Goal: Find specific page/section: Find specific page/section

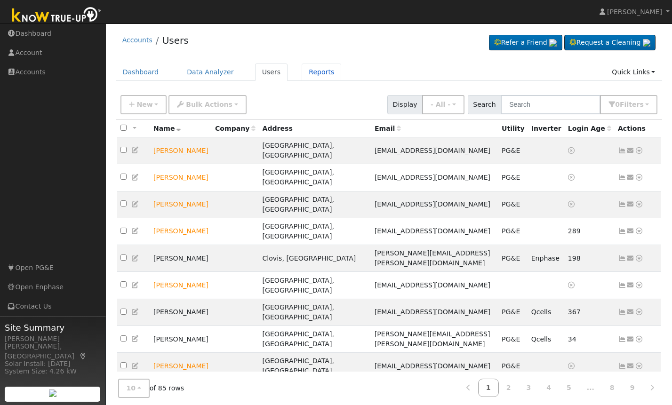
click at [308, 75] on link "Reports" at bounding box center [322, 72] width 40 height 17
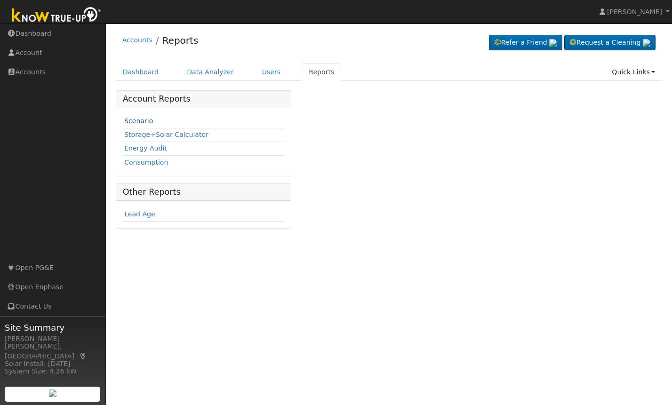
click at [140, 122] on link "Scenario" at bounding box center [138, 121] width 29 height 8
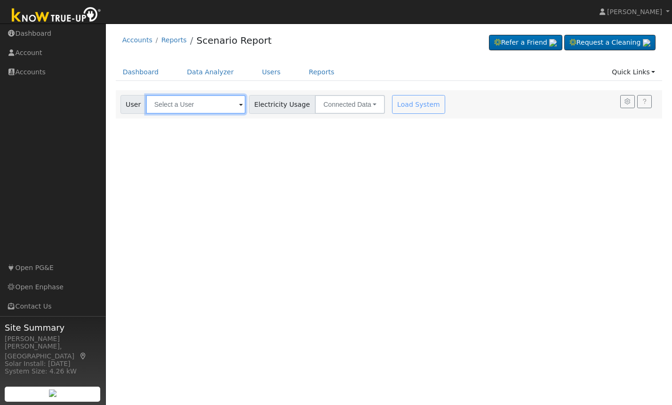
click at [204, 106] on input "text" at bounding box center [196, 104] width 100 height 19
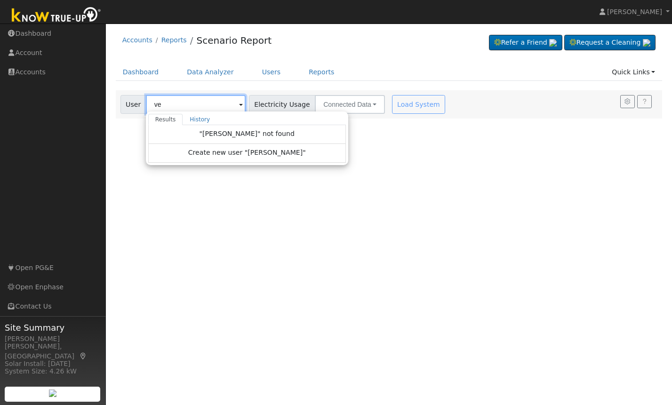
type input "v"
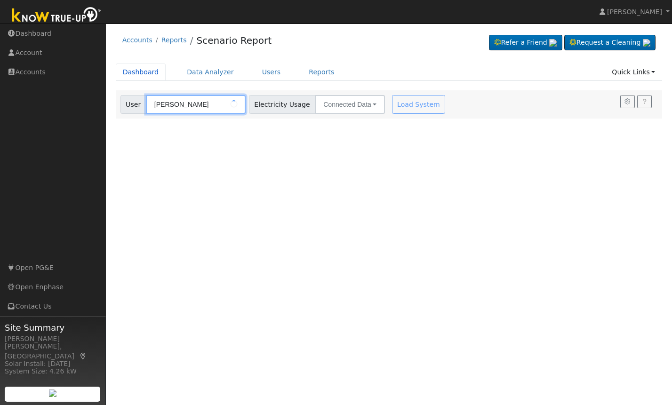
type input "[PERSON_NAME]"
click at [143, 71] on link "Dashboard" at bounding box center [141, 72] width 50 height 17
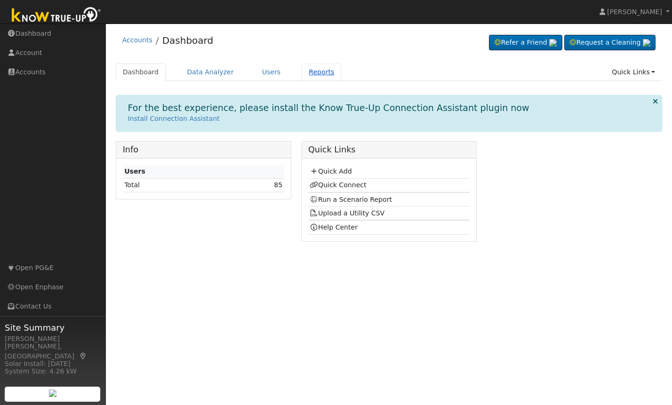
click at [310, 71] on link "Reports" at bounding box center [322, 72] width 40 height 17
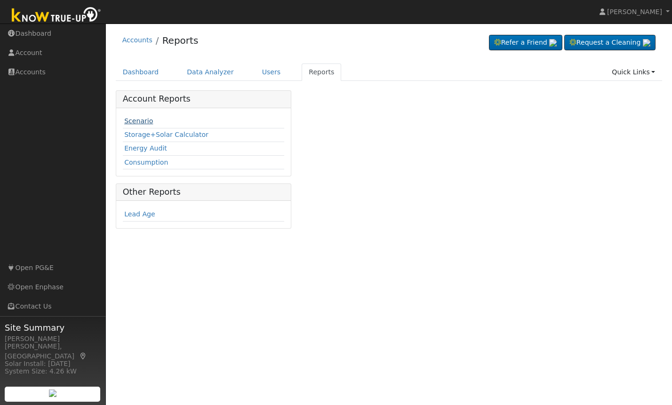
click at [140, 122] on link "Scenario" at bounding box center [138, 121] width 29 height 8
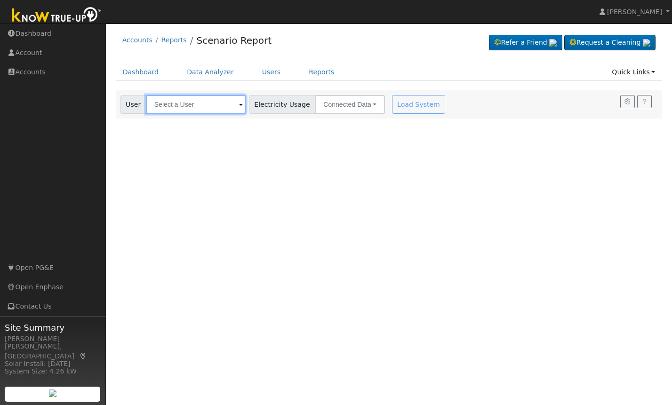
click at [188, 107] on input "text" at bounding box center [196, 104] width 100 height 19
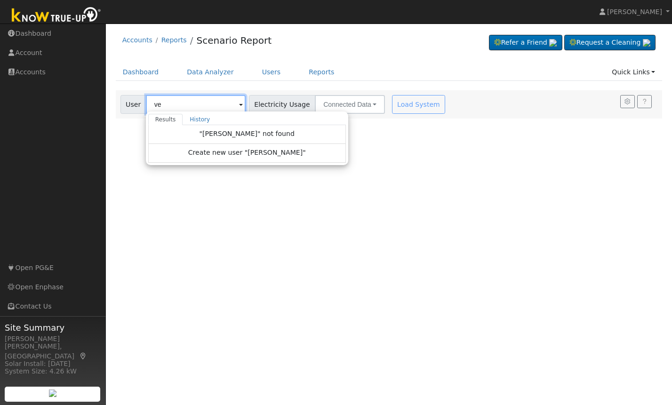
type input "v"
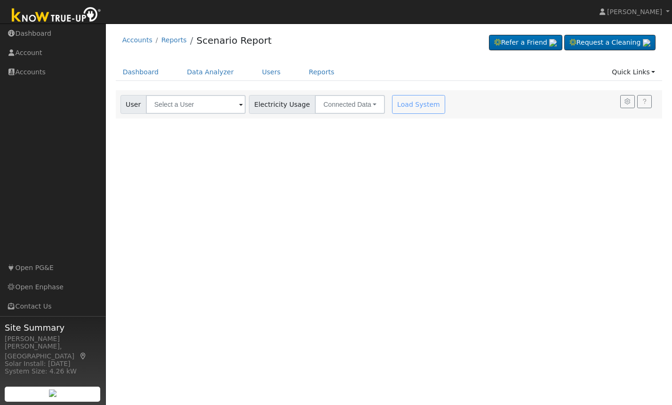
click at [371, 49] on div "Accounts Reports Scenario Report Refer a Friend Request a Cleaning" at bounding box center [389, 42] width 547 height 29
